Goal: Transaction & Acquisition: Purchase product/service

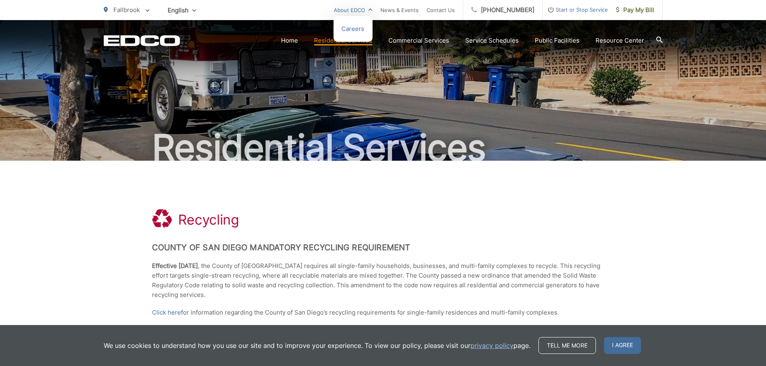
click at [385, 10] on ul "About EDCO Careers News & Events Contact Us" at bounding box center [398, 10] width 129 height 20
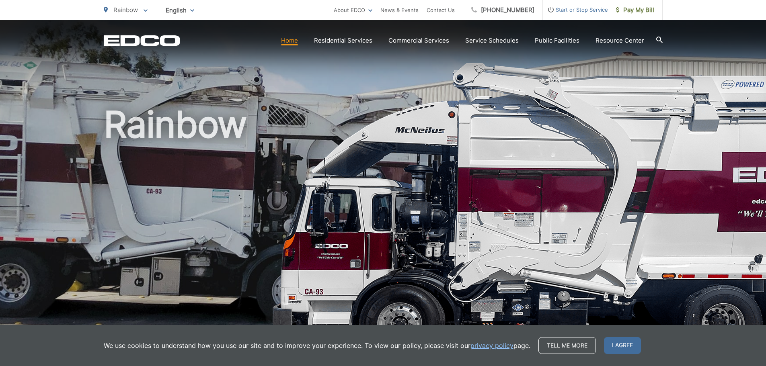
click at [144, 10] on icon at bounding box center [146, 10] width 4 height 3
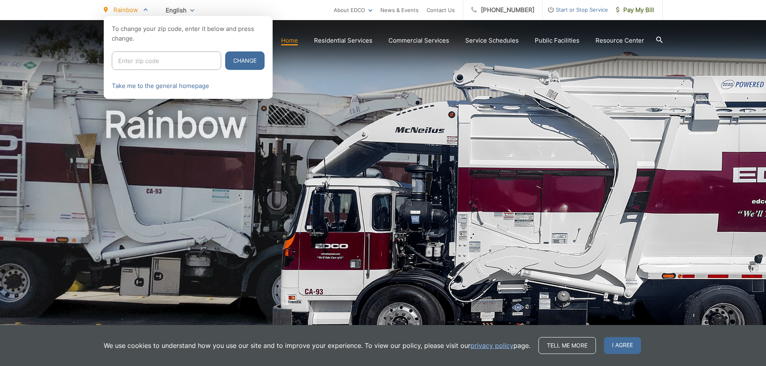
click at [143, 10] on p "Rainbow" at bounding box center [126, 10] width 44 height 10
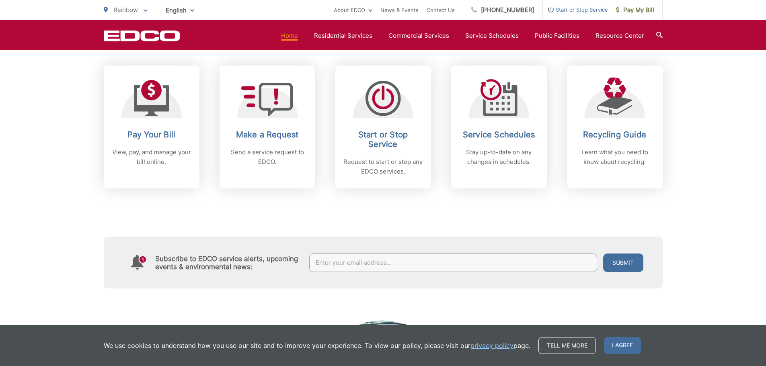
scroll to position [322, 0]
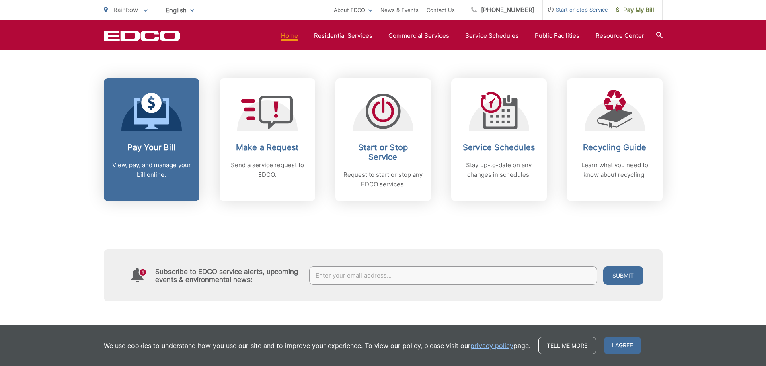
click at [164, 127] on icon at bounding box center [151, 111] width 35 height 36
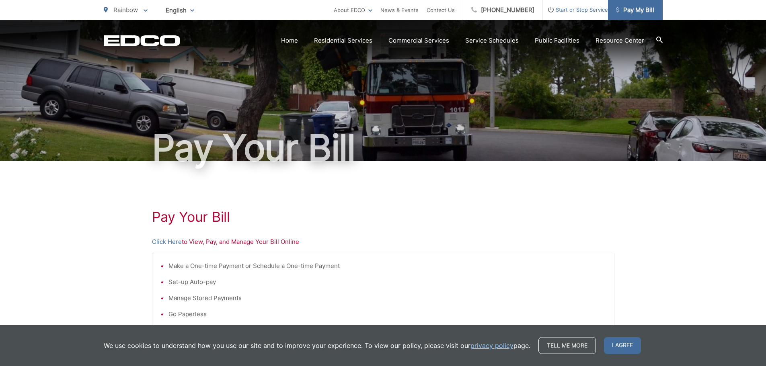
click at [630, 10] on span "Pay My Bill" at bounding box center [635, 10] width 38 height 10
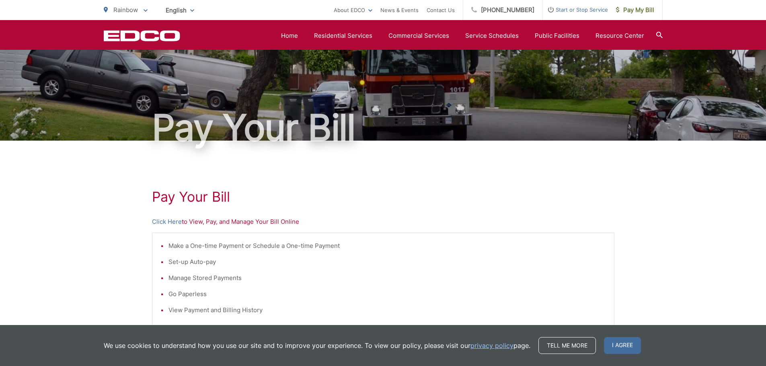
scroll to position [4, 0]
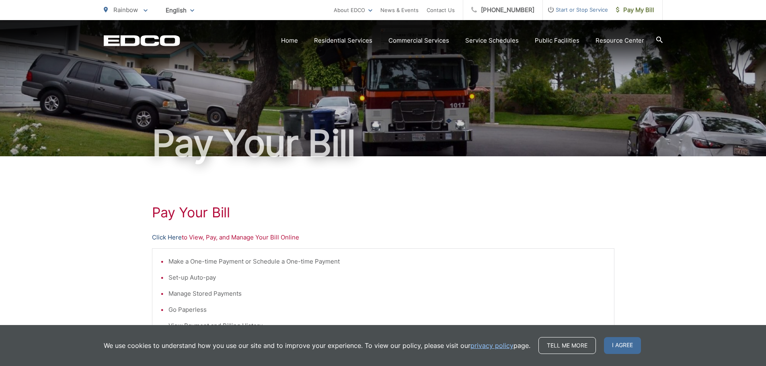
click at [169, 237] on link "Click Here" at bounding box center [167, 238] width 30 height 10
